Goal: Task Accomplishment & Management: Manage account settings

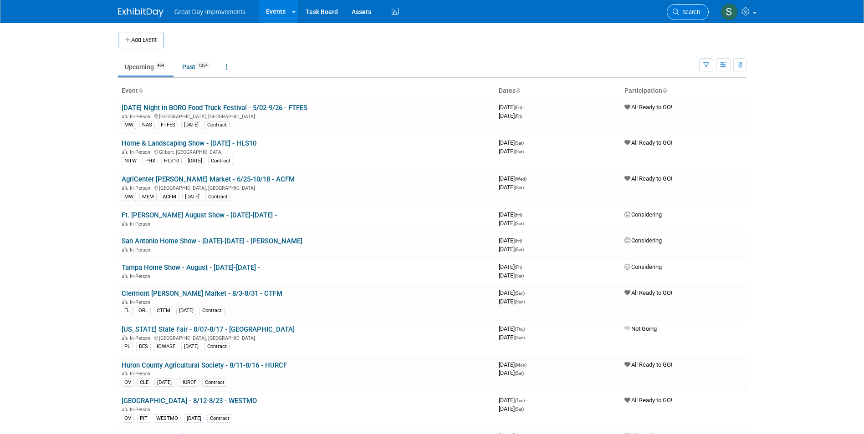
click at [687, 13] on span "Search" at bounding box center [689, 12] width 21 height 7
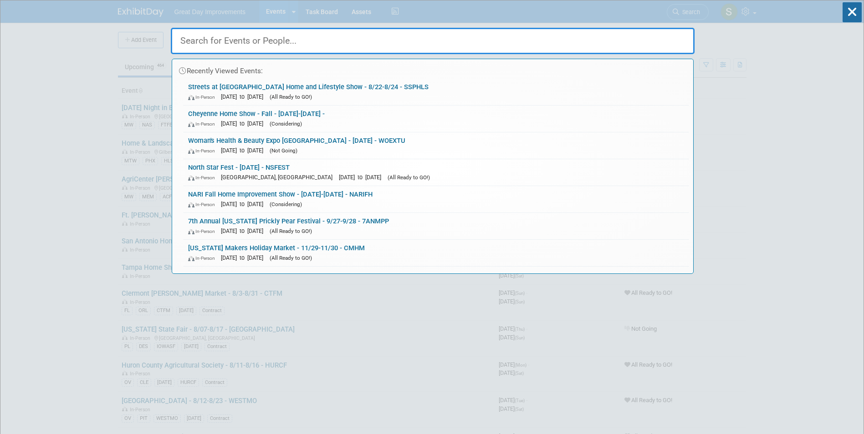
click at [255, 35] on input "text" at bounding box center [433, 41] width 524 height 26
click at [234, 41] on input "text" at bounding box center [433, 41] width 524 height 26
click at [291, 87] on link "Streets at South Point Home and Lifestyle Show - 8/22-8/24 - SSPHLS In-Person A…" at bounding box center [436, 92] width 505 height 26
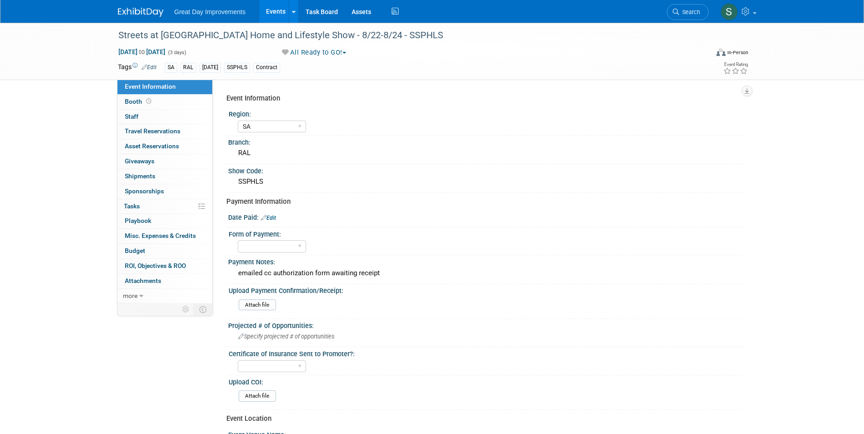
select select "SA"
click at [260, 244] on select "Paid via CC Check Requested Pay at the Gate Other" at bounding box center [272, 246] width 68 height 12
select select "Paid via CC"
click at [238, 240] on select "Paid via CC Check Requested Pay at the Gate Other" at bounding box center [272, 246] width 68 height 12
click at [269, 220] on link "Edit" at bounding box center [268, 218] width 15 height 6
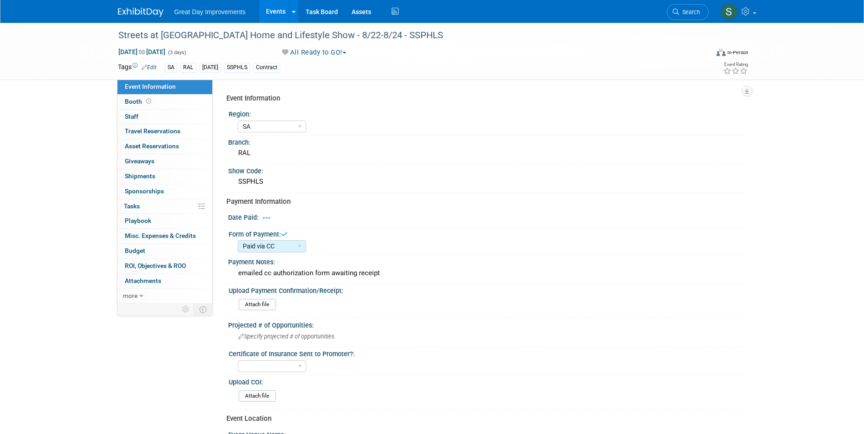
select select "7"
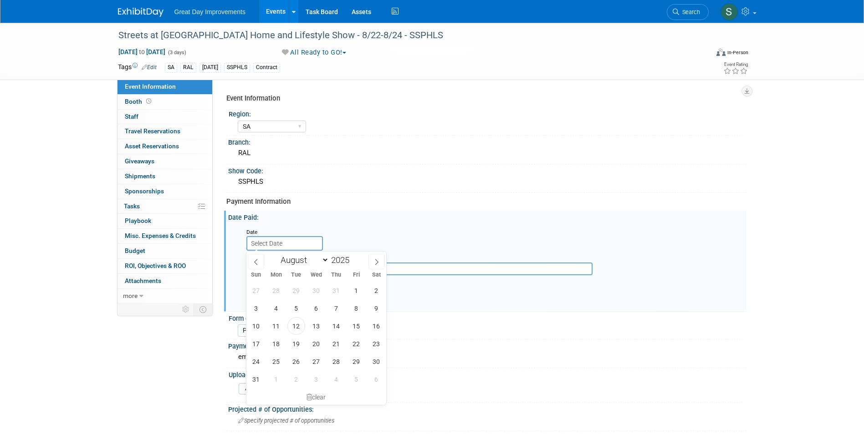
click at [260, 241] on input "text" at bounding box center [284, 243] width 77 height 15
click at [275, 321] on span "11" at bounding box center [276, 326] width 18 height 18
type input "Aug 11, 2025"
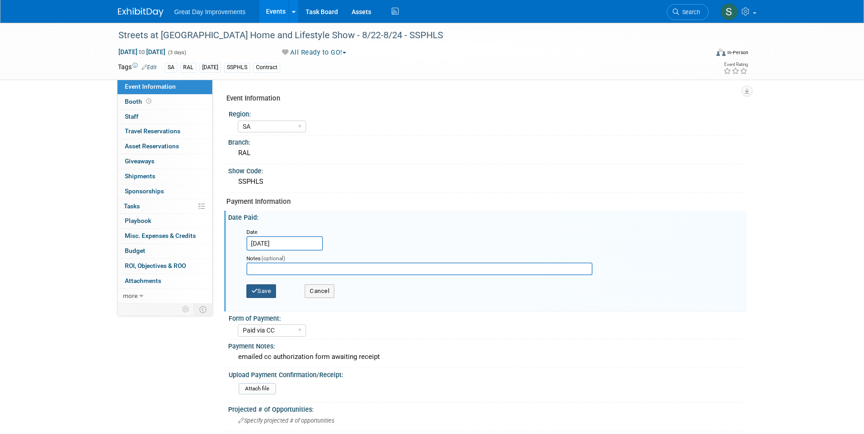
click at [270, 285] on button "Save" at bounding box center [261, 292] width 30 height 14
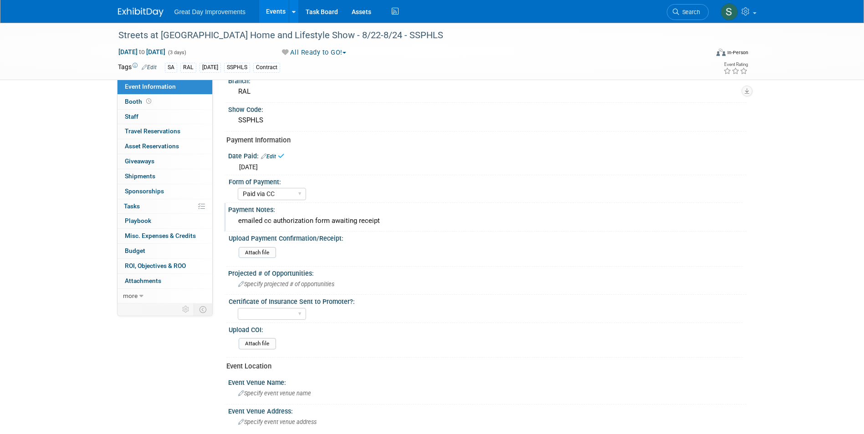
scroll to position [46, 0]
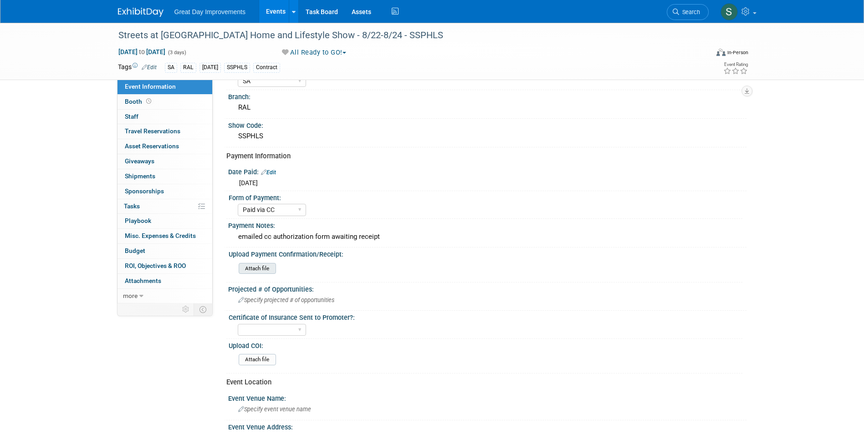
click at [254, 272] on input "file" at bounding box center [214, 269] width 124 height 10
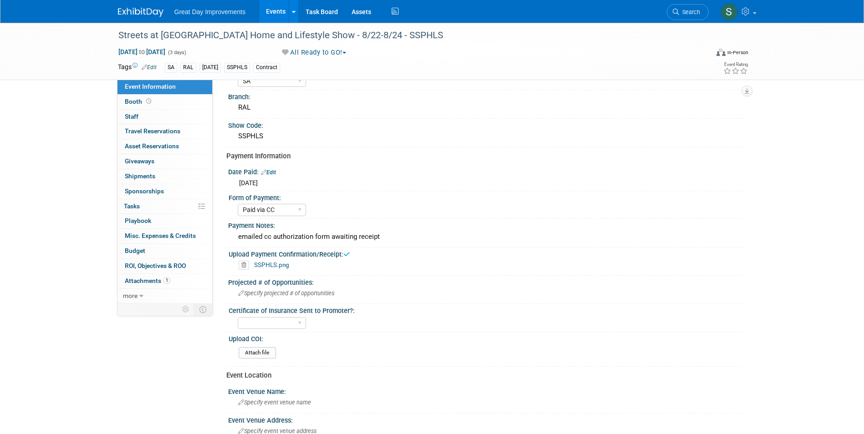
click at [144, 7] on link at bounding box center [146, 7] width 56 height 7
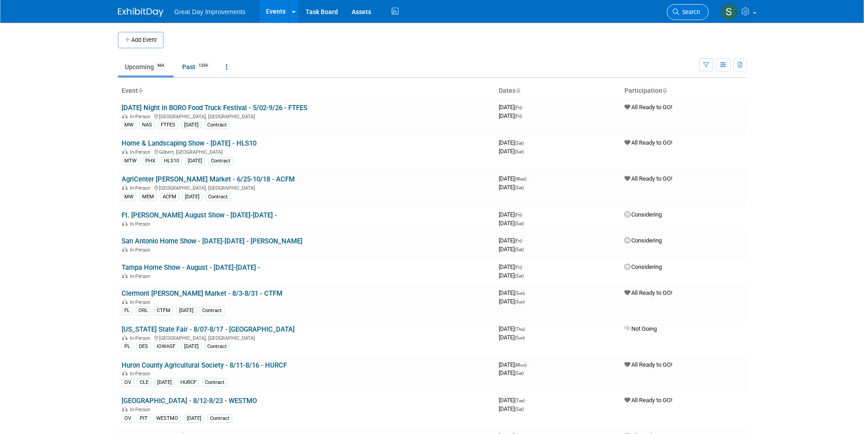
click at [681, 9] on span "Search" at bounding box center [689, 12] width 21 height 7
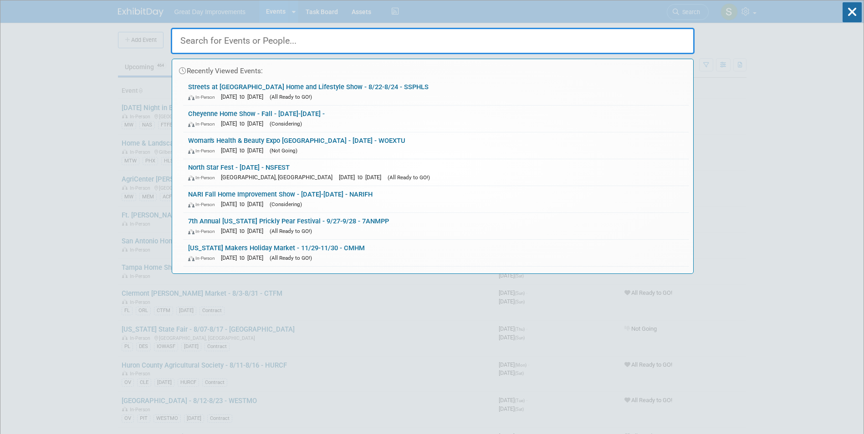
drag, startPoint x: 463, startPoint y: 33, endPoint x: 459, endPoint y: 37, distance: 5.8
paste input "CCHGF"
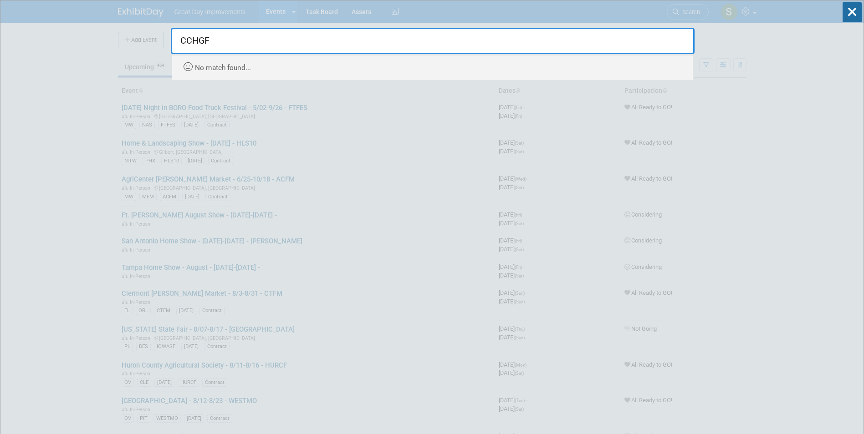
type input "CCHGF"
